Goal: Check status: Check status

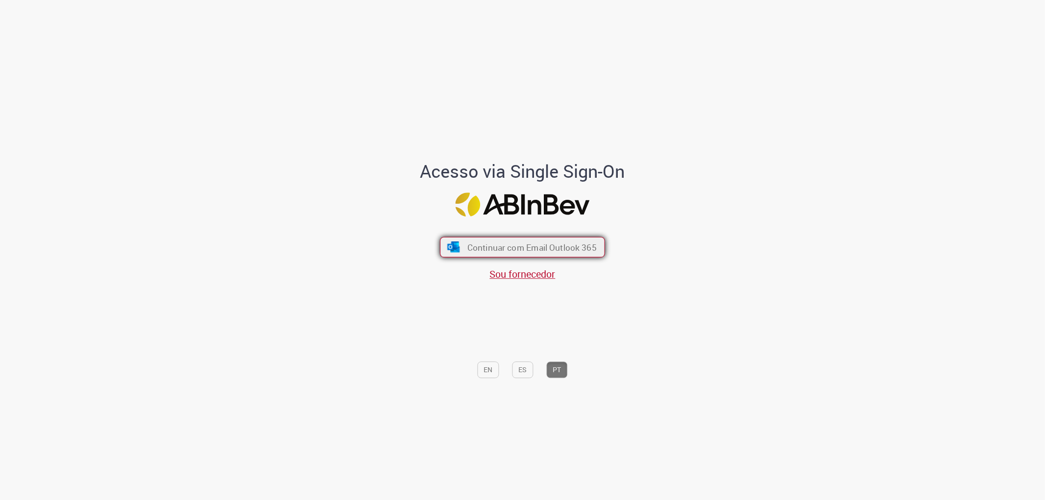
click at [521, 241] on button "Continuar com Email Outlook 365" at bounding box center [522, 247] width 165 height 21
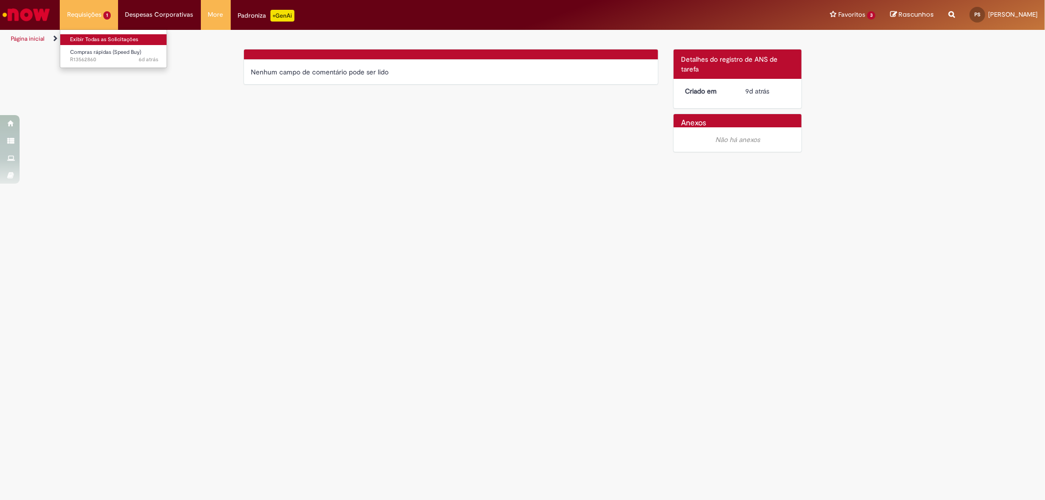
click at [96, 35] on link "Exibir Todas as Solicitações" at bounding box center [114, 39] width 108 height 11
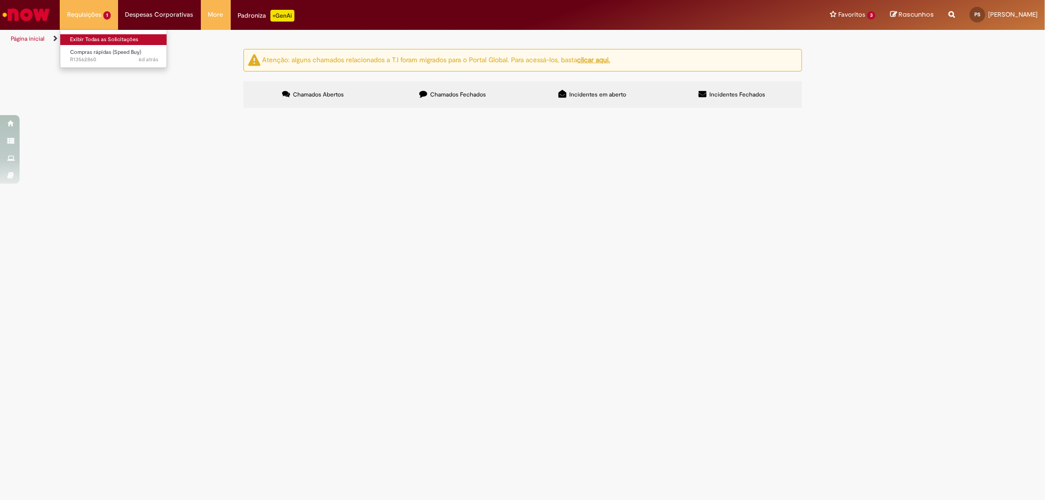
click at [100, 41] on link "Exibir Todas as Solicitações" at bounding box center [114, 39] width 108 height 11
click at [471, 90] on label "Chamados Fechados" at bounding box center [453, 94] width 140 height 26
click at [0, 0] on span "Favor ajustar pedido de acordo com evidência de e-mail em anexo." at bounding box center [0, 0] width 0 height 0
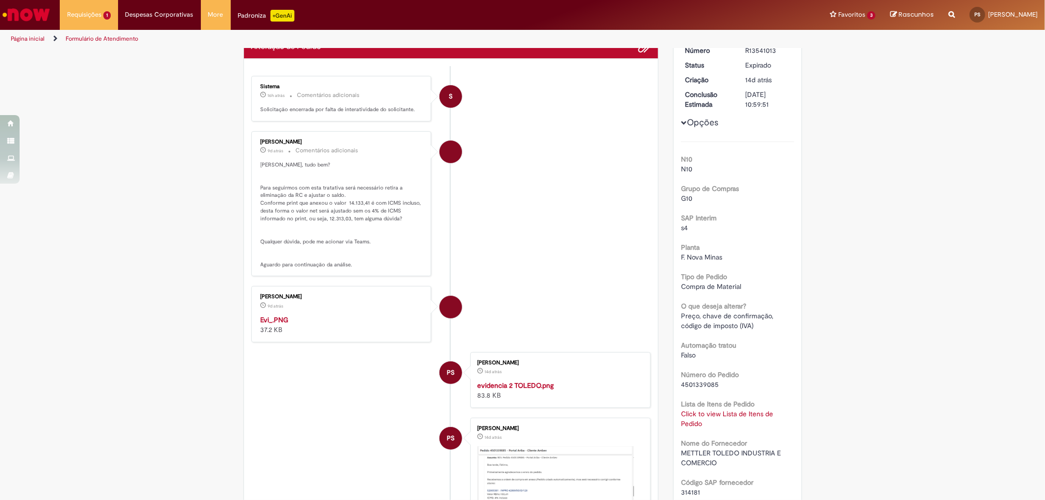
scroll to position [163, 0]
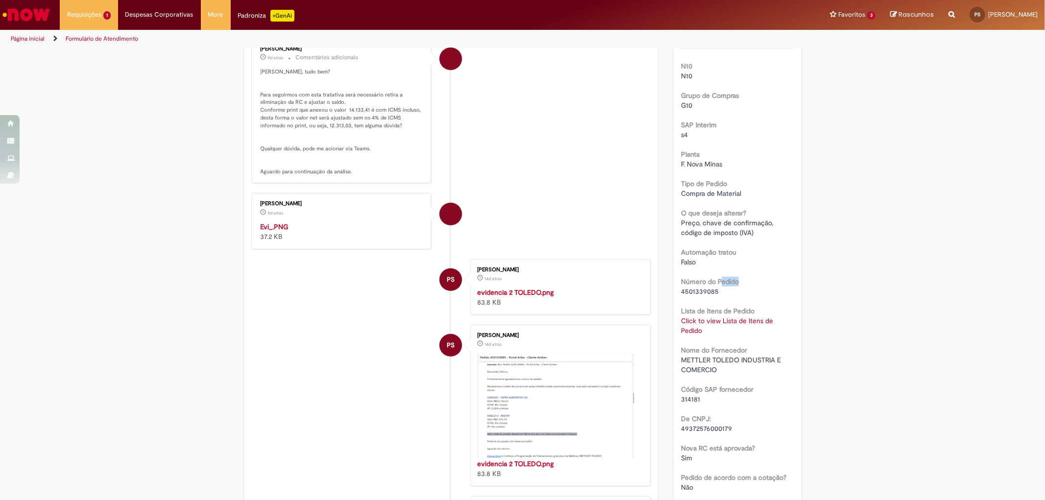
drag, startPoint x: 678, startPoint y: 291, endPoint x: 718, endPoint y: 285, distance: 40.6
click at [718, 285] on div "Número do Pedido 4501339085" at bounding box center [737, 285] width 113 height 22
click at [714, 292] on div "4501339085" at bounding box center [737, 292] width 113 height 10
drag, startPoint x: 677, startPoint y: 292, endPoint x: 716, endPoint y: 291, distance: 39.7
click at [716, 291] on div "4501339085" at bounding box center [737, 292] width 113 height 10
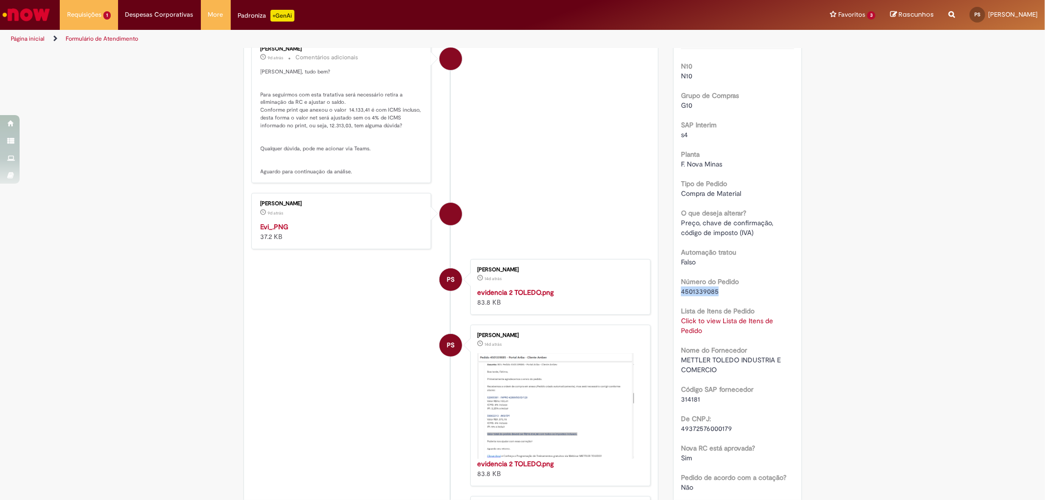
copy span "4501339085"
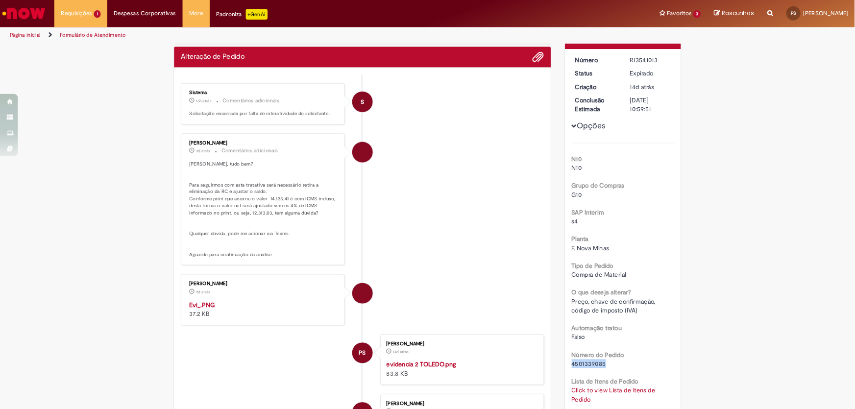
scroll to position [54, 0]
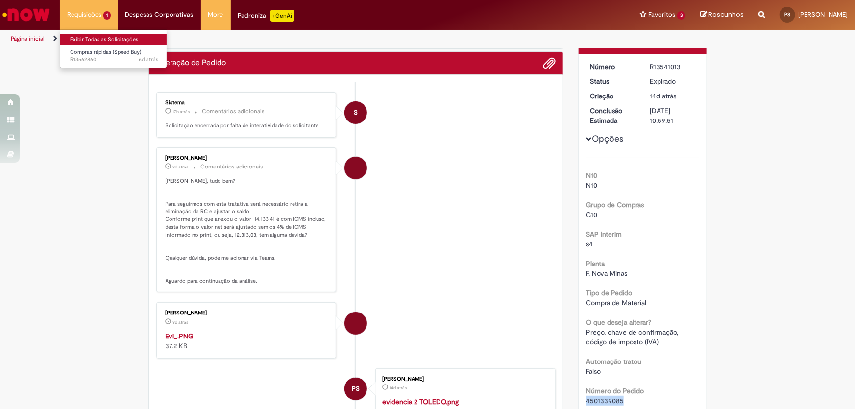
click at [94, 35] on link "Exibir Todas as Solicitações" at bounding box center [114, 39] width 108 height 11
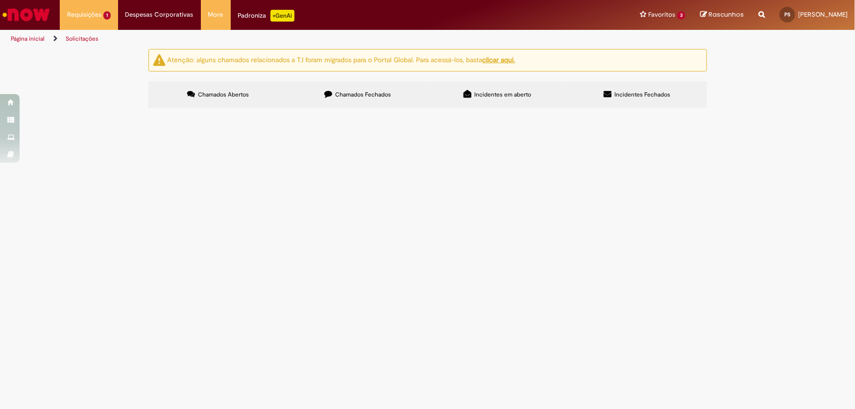
click at [338, 99] on label "Chamados Fechados" at bounding box center [358, 94] width 140 height 26
click at [0, 0] on span "PEDIDO COM BLOQUEIO R, FAVOR REALIZAR O DESBLOQUEIO." at bounding box center [0, 0] width 0 height 0
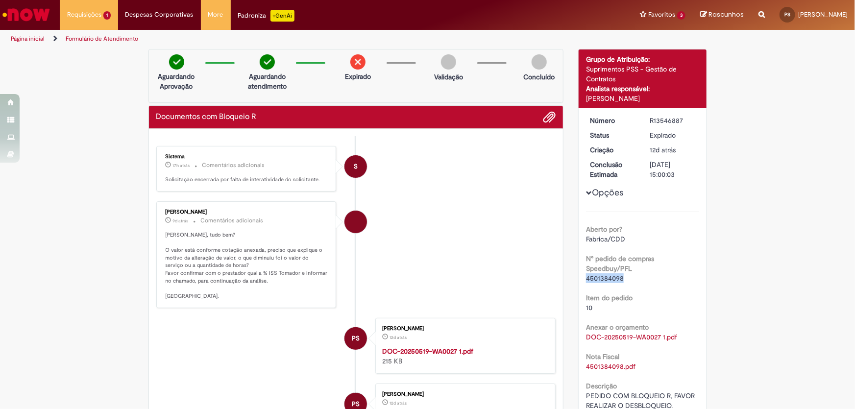
drag, startPoint x: 583, startPoint y: 279, endPoint x: 619, endPoint y: 280, distance: 36.3
click at [619, 280] on span "4501384098" at bounding box center [605, 278] width 38 height 9
copy span "4501384098"
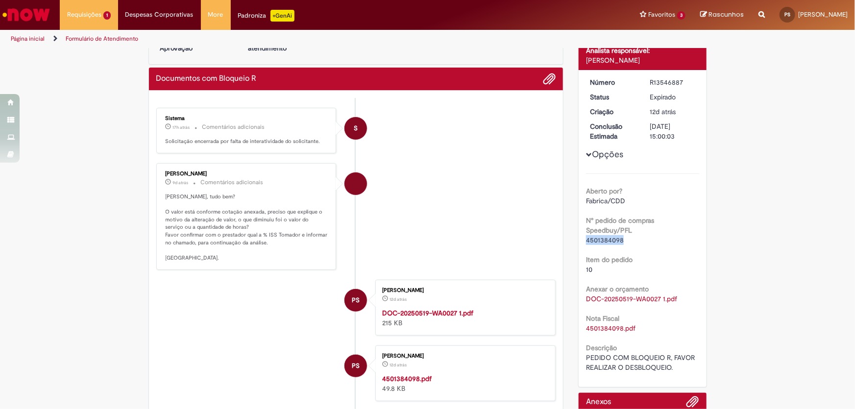
scroll to position [44, 0]
